Goal: Task Accomplishment & Management: Use online tool/utility

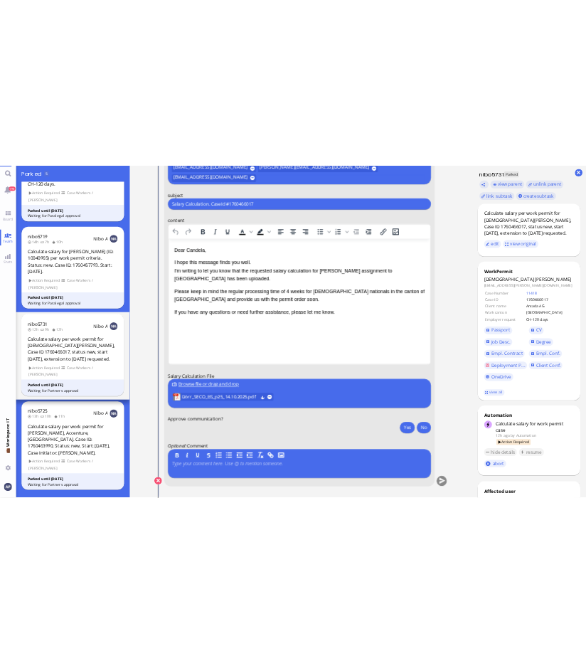
scroll to position [260, 0]
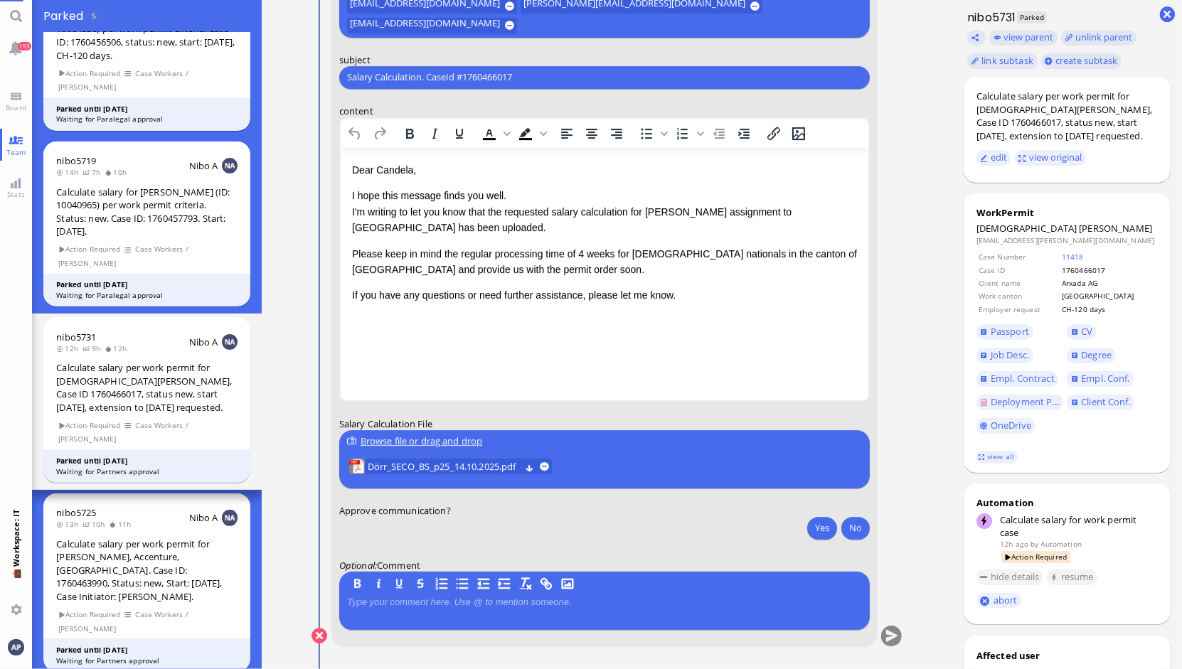
click at [650, 317] on html "Dear [PERSON_NAME], I hope this message finds you well. I'm writing to let you …" at bounding box center [604, 232] width 528 height 170
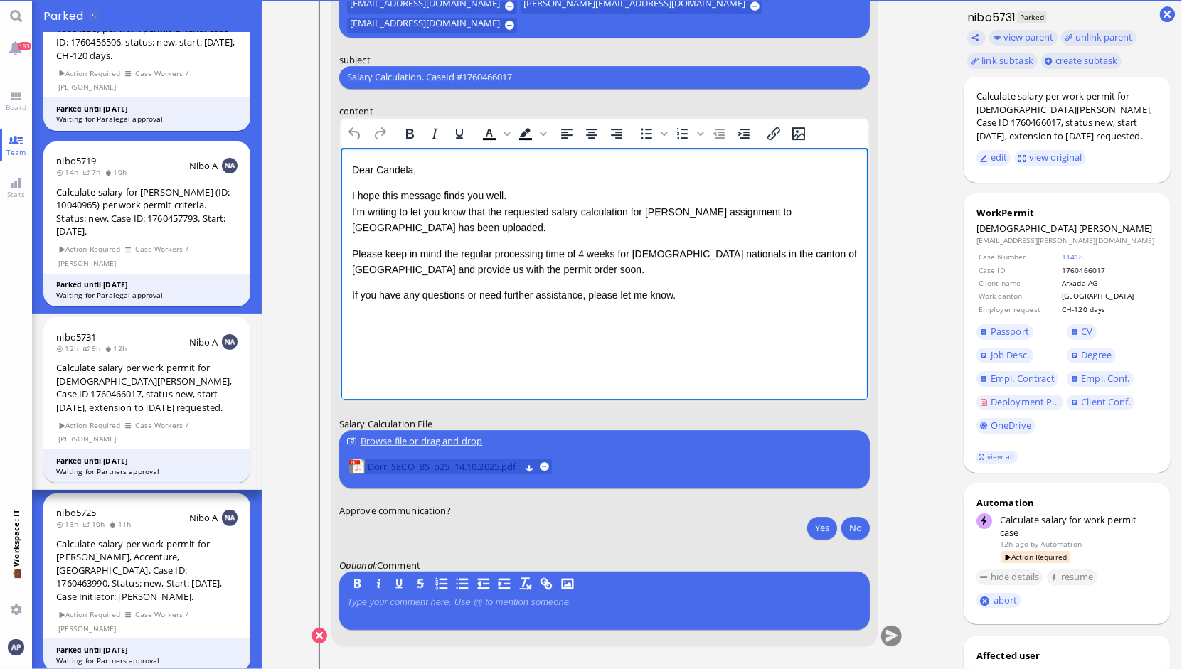
click at [458, 467] on span "Dörr_SECO_BS_p25_14.10.2025.pdf" at bounding box center [443, 467] width 153 height 16
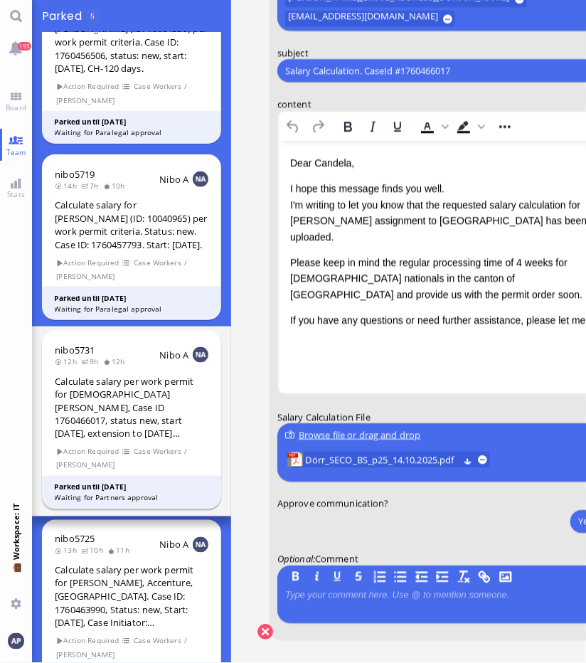
click at [188, 363] on div "Nibo A" at bounding box center [183, 355] width 48 height 16
click at [312, 462] on span "Dörr_SECO_BS_p25_14.10.2025.pdf" at bounding box center [382, 460] width 153 height 16
click at [570, 521] on button "Yes" at bounding box center [585, 521] width 30 height 23
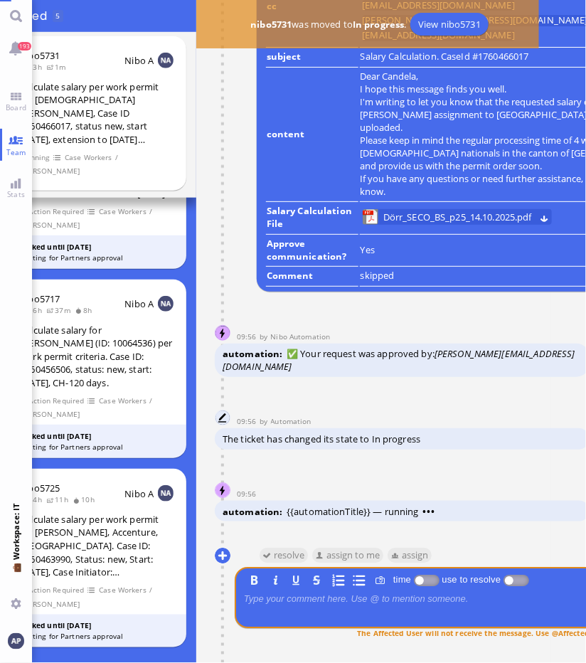
scroll to position [294, 0]
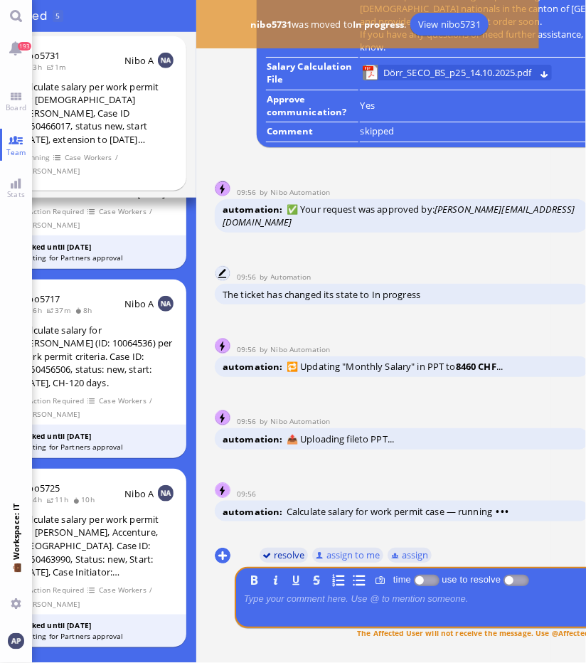
click at [279, 547] on button "resolve" at bounding box center [284, 555] width 49 height 16
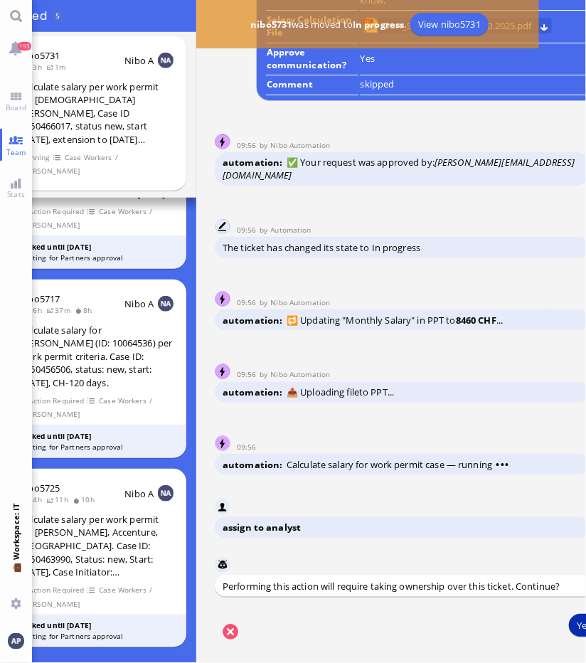
click at [569, 614] on button "Yes" at bounding box center [584, 625] width 30 height 23
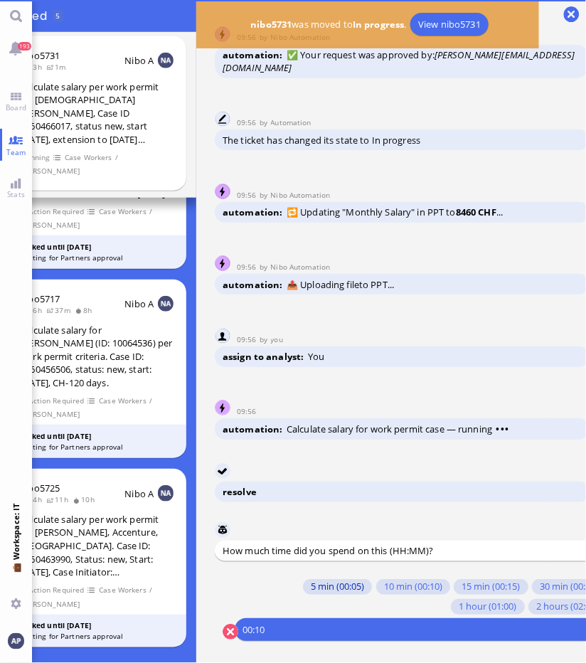
click at [349, 579] on button "5 min (00:05)" at bounding box center [337, 587] width 69 height 16
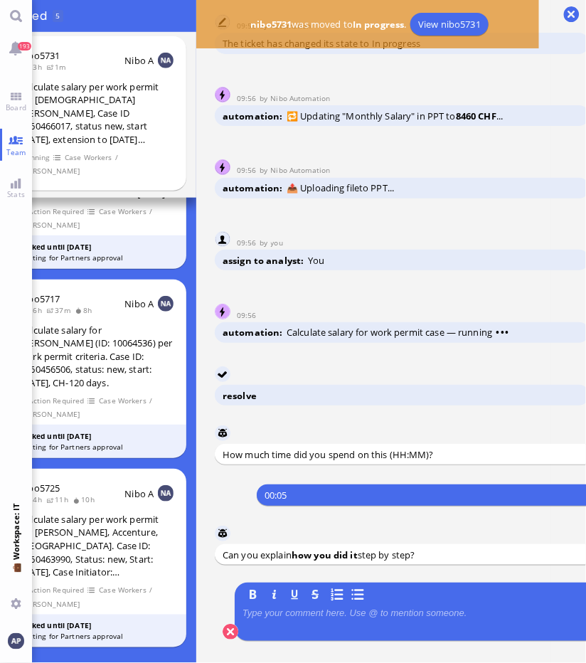
click at [333, 607] on p at bounding box center [421, 612] width 356 height 11
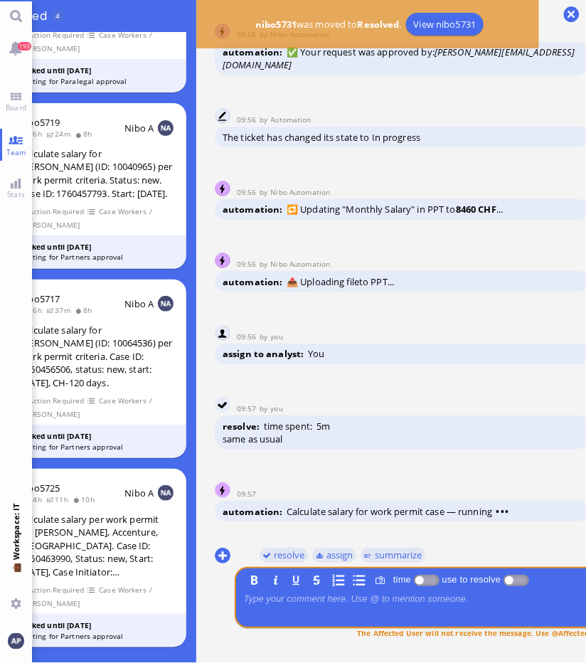
scroll to position [144, 0]
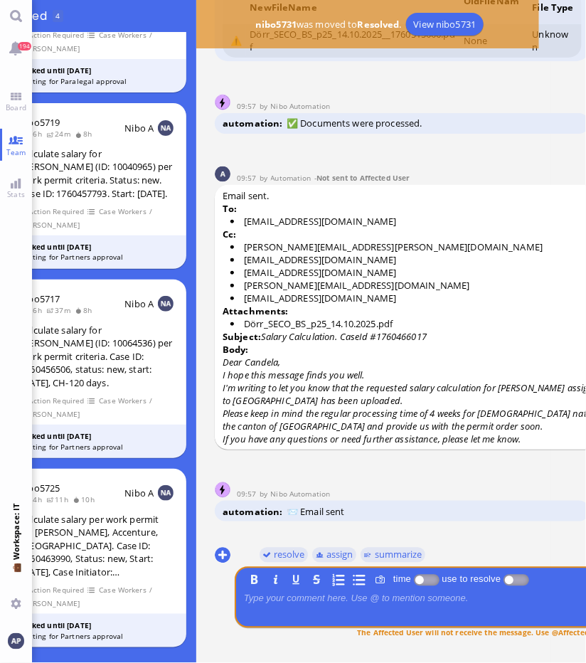
click at [254, 228] on p "Cc:" at bounding box center [423, 234] width 401 height 13
